Goal: Task Accomplishment & Management: Use online tool/utility

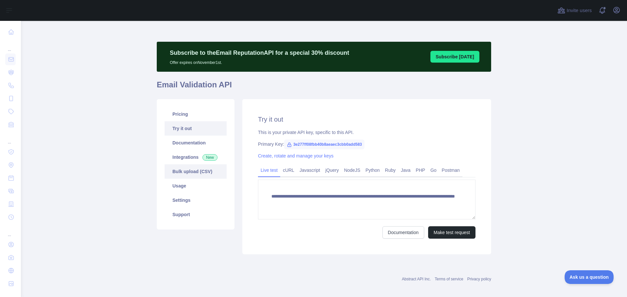
click at [190, 170] on link "Bulk upload (CSV)" at bounding box center [195, 171] width 62 height 14
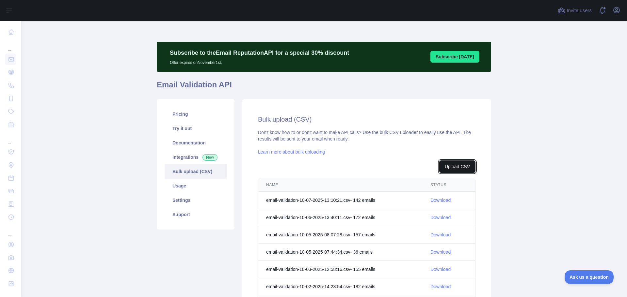
click at [466, 164] on button "Upload CSV" at bounding box center [457, 167] width 36 height 12
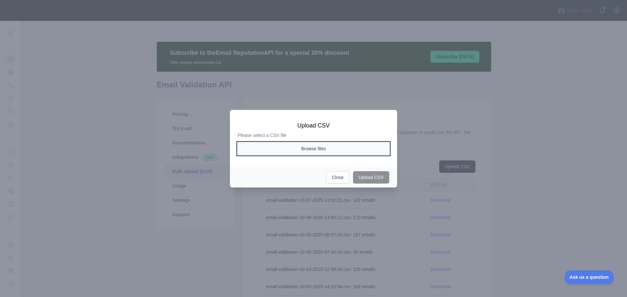
click at [318, 150] on button "Browse files" at bounding box center [313, 149] width 151 height 12
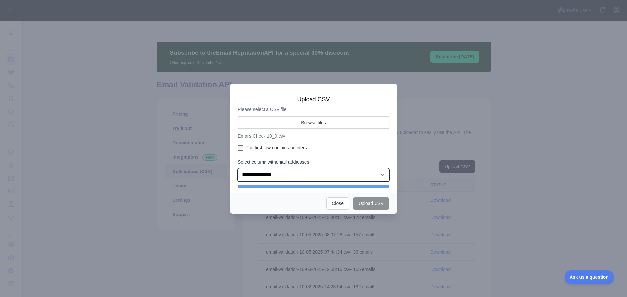
drag, startPoint x: 309, startPoint y: 179, endPoint x: 305, endPoint y: 181, distance: 4.8
click at [309, 179] on select "**********" at bounding box center [313, 175] width 151 height 14
click at [238, 168] on select "**********" at bounding box center [313, 175] width 151 height 14
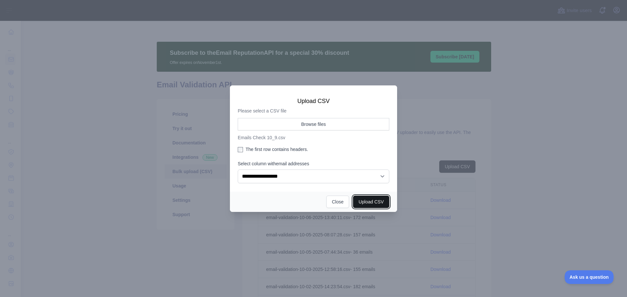
click at [373, 201] on button "Upload CSV" at bounding box center [371, 202] width 36 height 12
select select "**"
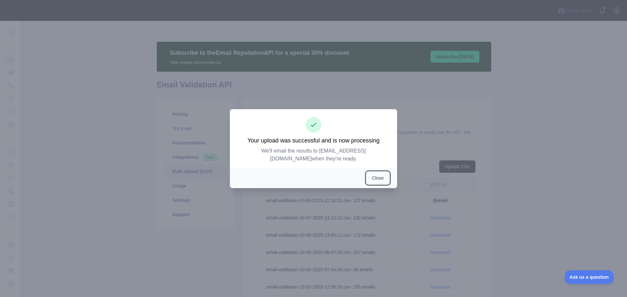
click at [379, 177] on button "Close" at bounding box center [377, 178] width 23 height 12
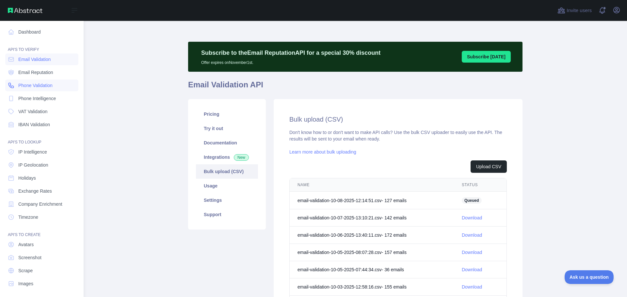
click at [29, 85] on span "Phone Validation" at bounding box center [35, 85] width 34 height 7
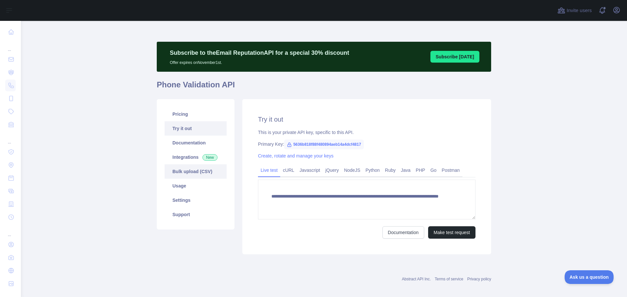
click at [205, 171] on link "Bulk upload (CSV)" at bounding box center [195, 171] width 62 height 14
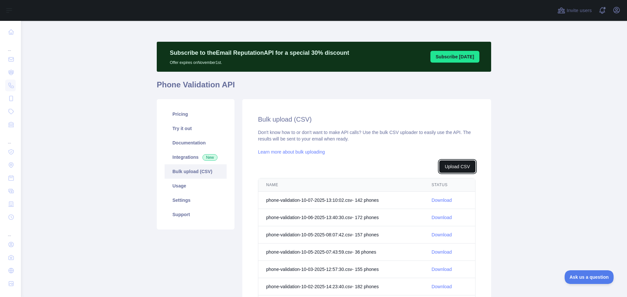
click at [442, 166] on button "Upload CSV" at bounding box center [457, 167] width 36 height 12
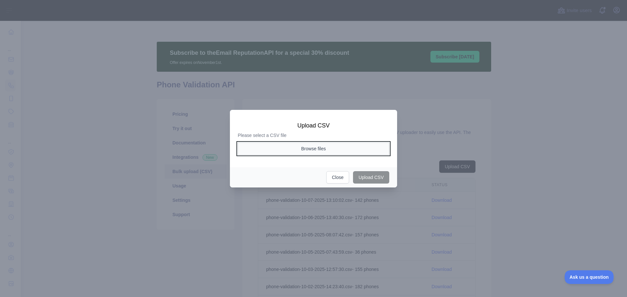
click at [325, 154] on button "Browse files" at bounding box center [313, 149] width 151 height 12
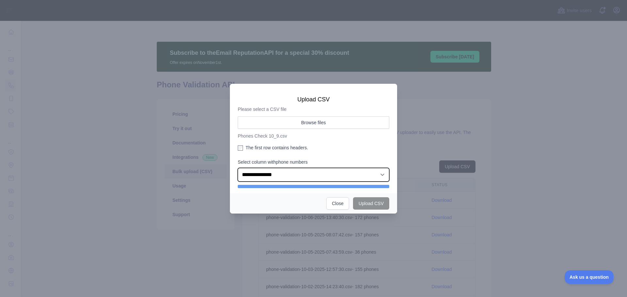
click at [327, 177] on select "**********" at bounding box center [313, 175] width 151 height 14
click at [238, 168] on select "**********" at bounding box center [313, 175] width 151 height 14
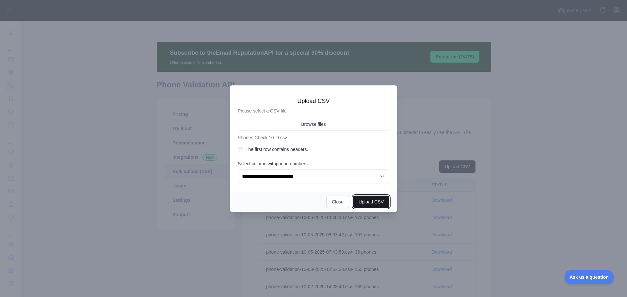
click at [382, 201] on button "Upload CSV" at bounding box center [371, 202] width 36 height 12
select select "**"
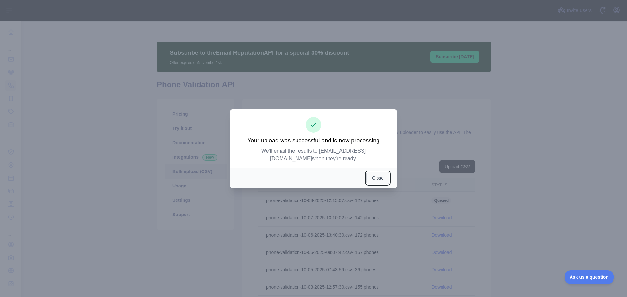
click at [379, 179] on button "Close" at bounding box center [377, 178] width 23 height 12
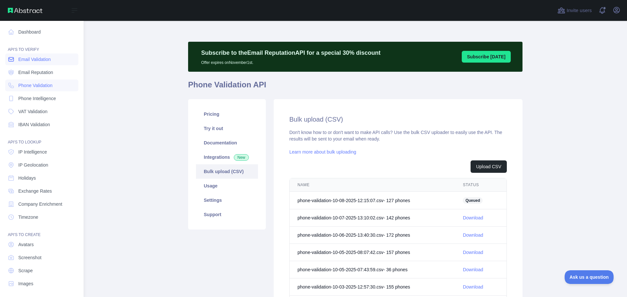
click at [43, 63] on link "Email Validation" at bounding box center [41, 60] width 73 height 12
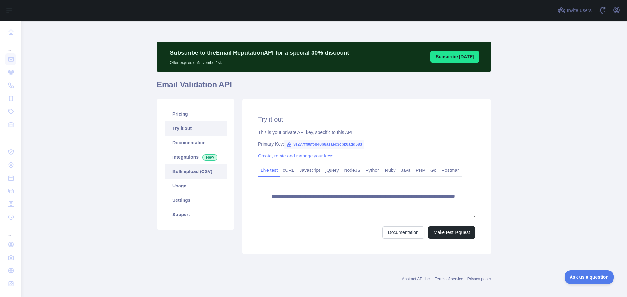
click at [191, 168] on link "Bulk upload (CSV)" at bounding box center [195, 171] width 62 height 14
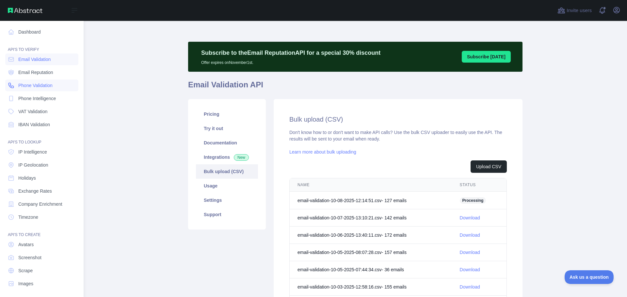
click at [52, 85] on span "Phone Validation" at bounding box center [35, 85] width 34 height 7
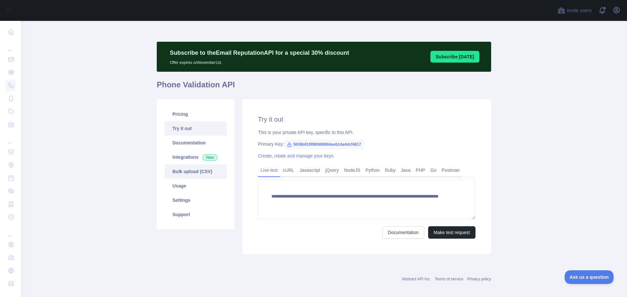
click at [188, 170] on link "Bulk upload (CSV)" at bounding box center [195, 171] width 62 height 14
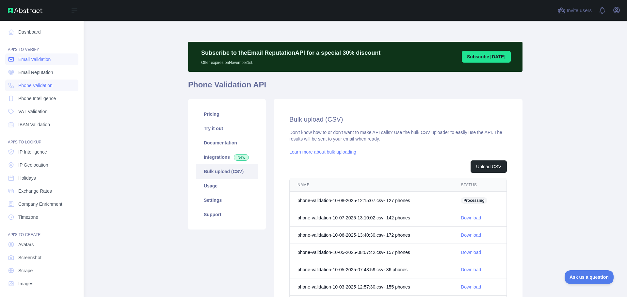
click at [25, 63] on link "Email Validation" at bounding box center [41, 60] width 73 height 12
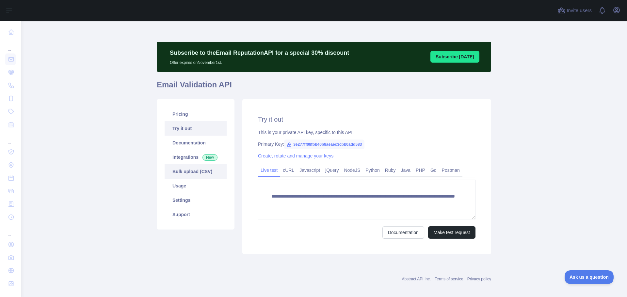
click at [197, 170] on link "Bulk upload (CSV)" at bounding box center [195, 171] width 62 height 14
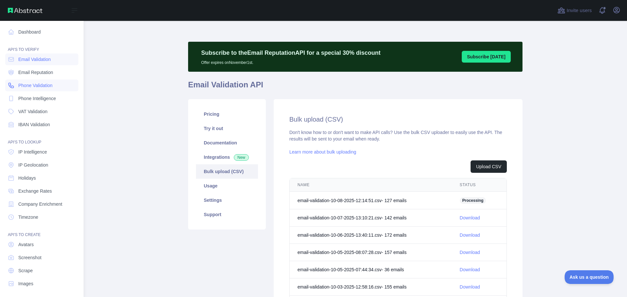
click at [36, 84] on span "Phone Validation" at bounding box center [35, 85] width 34 height 7
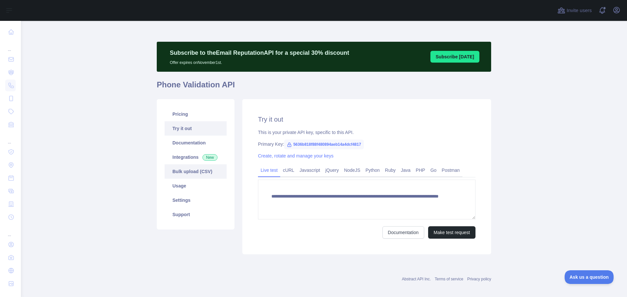
click at [191, 173] on link "Bulk upload (CSV)" at bounding box center [195, 171] width 62 height 14
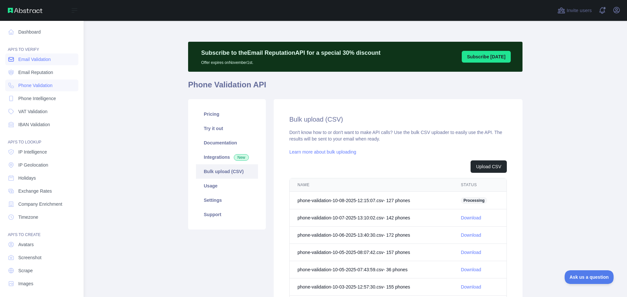
click at [44, 58] on span "Email Validation" at bounding box center [34, 59] width 32 height 7
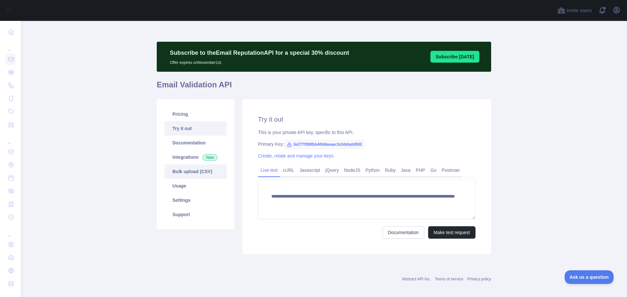
click at [186, 168] on link "Bulk upload (CSV)" at bounding box center [195, 171] width 62 height 14
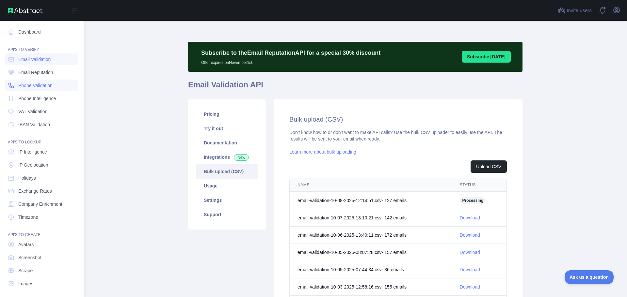
click at [47, 85] on span "Phone Validation" at bounding box center [35, 85] width 34 height 7
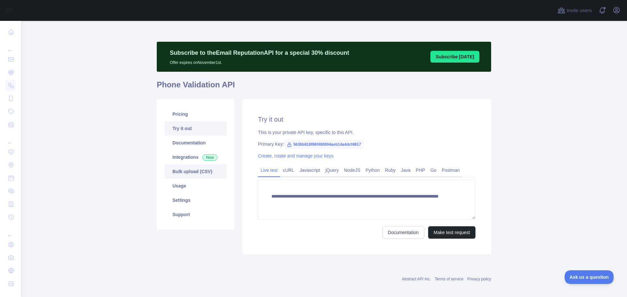
click at [184, 172] on link "Bulk upload (CSV)" at bounding box center [195, 171] width 62 height 14
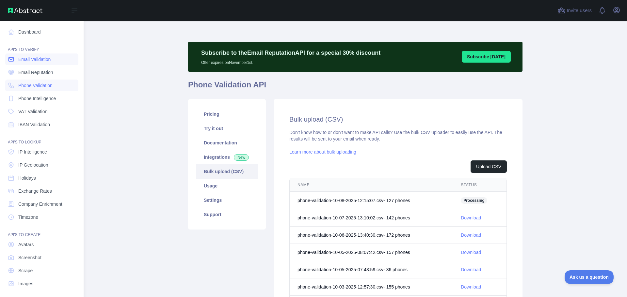
click at [25, 61] on span "Email Validation" at bounding box center [34, 59] width 32 height 7
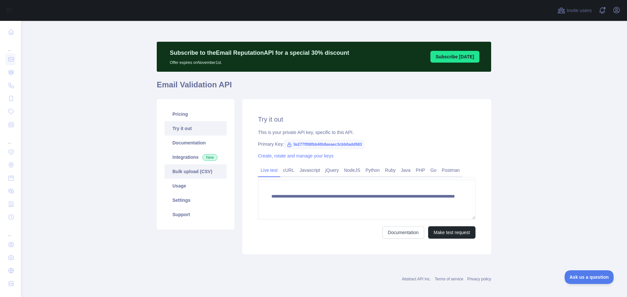
click at [172, 173] on link "Bulk upload (CSV)" at bounding box center [195, 171] width 62 height 14
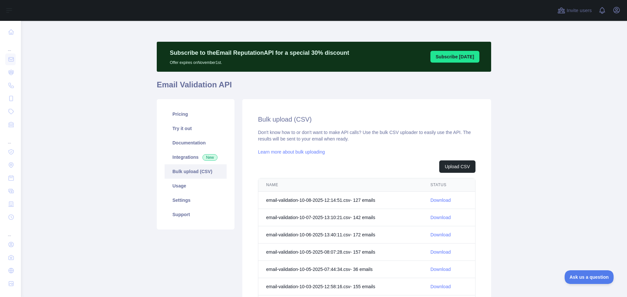
click at [443, 202] on link "Download" at bounding box center [440, 200] width 20 height 5
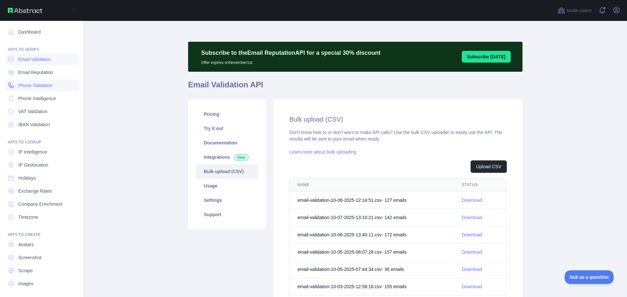
click at [31, 87] on span "Phone Validation" at bounding box center [35, 85] width 34 height 7
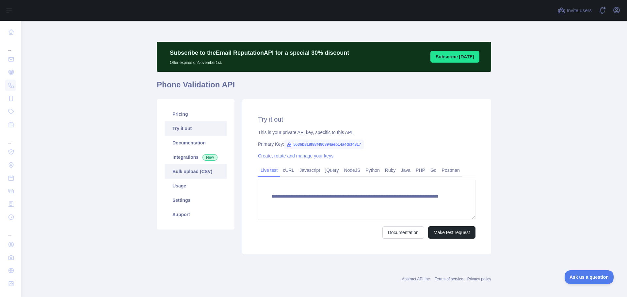
click at [204, 178] on link "Bulk upload (CSV)" at bounding box center [195, 171] width 62 height 14
